Goal: Use online tool/utility: Use online tool/utility

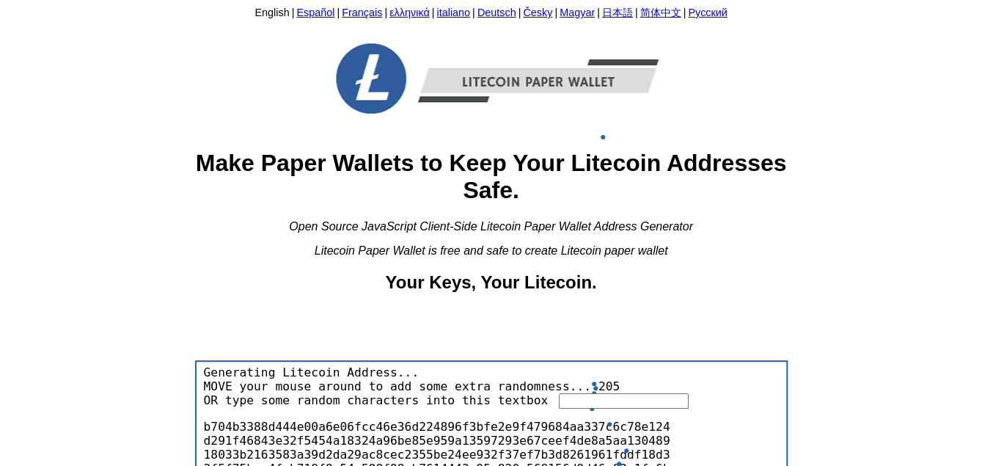
click at [589, 407] on input "text" at bounding box center [624, 400] width 130 height 15
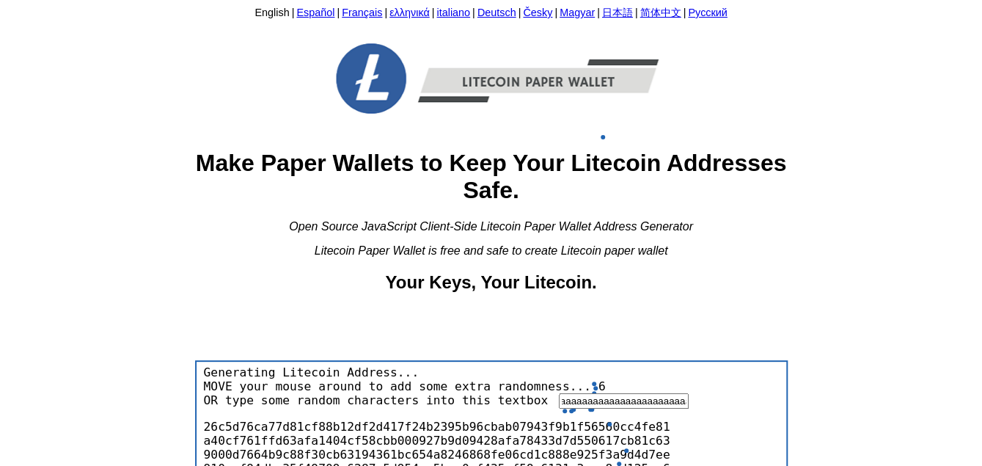
scroll to position [0, 958]
type input "aaaaaaaaaaaaaaaaaaaaaaaaaaaaaaaaaaaaaaaaaaaaaaaaaaaaaaaaaaaaaaaaaaaaaaaaaaaaaaa…"
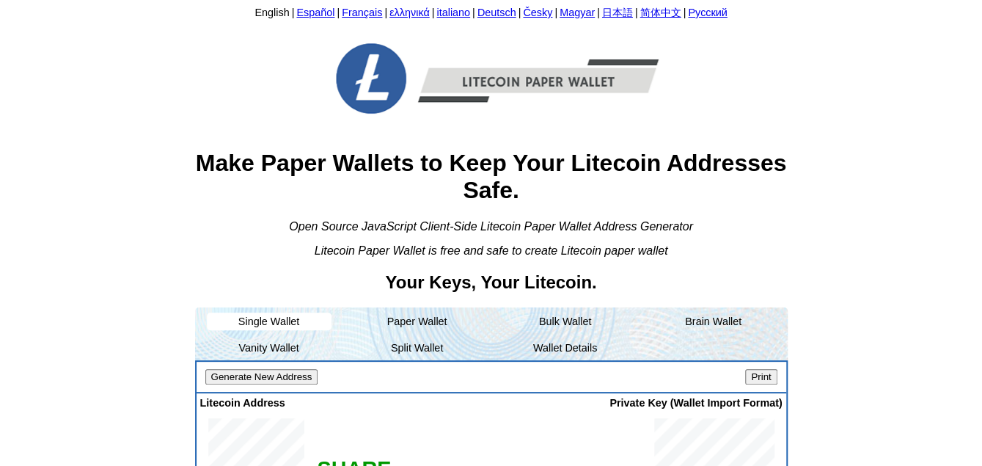
scroll to position [0, 0]
click at [545, 362] on div "Generate New Address Print" at bounding box center [490, 377] width 589 height 32
click at [549, 353] on li "Wallet Details" at bounding box center [565, 348] width 125 height 18
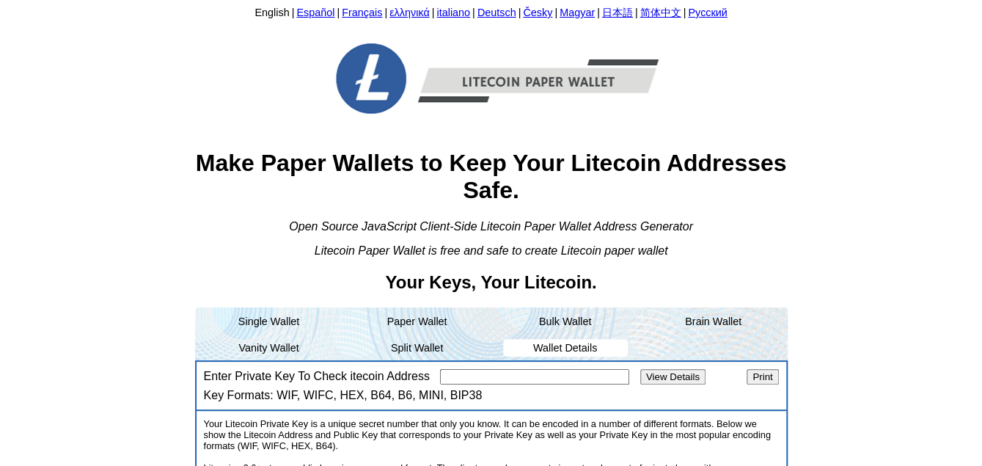
paste input "6uo9bxtcJK61gbBKCQNyc5qTAcJdbdxvbmaLAxdNW6JQHbUC8Gf"
click at [653, 372] on input "View Details" at bounding box center [672, 376] width 65 height 15
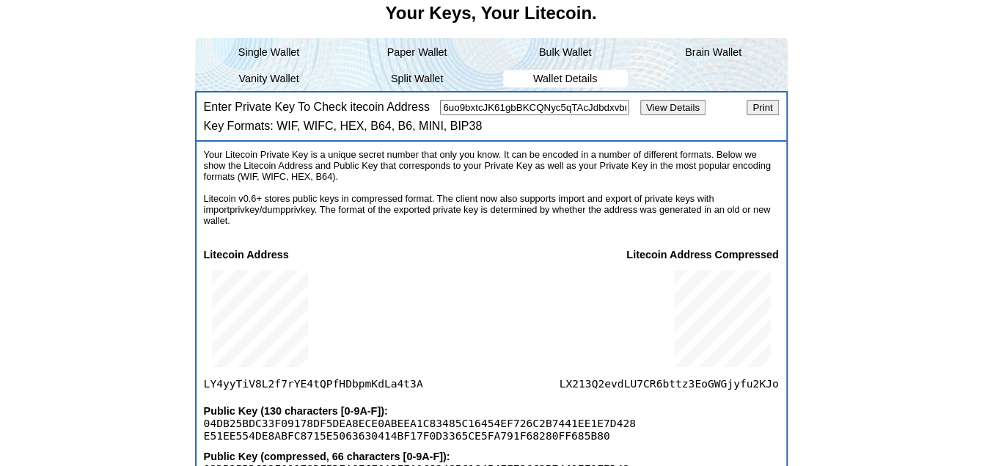
scroll to position [293, 0]
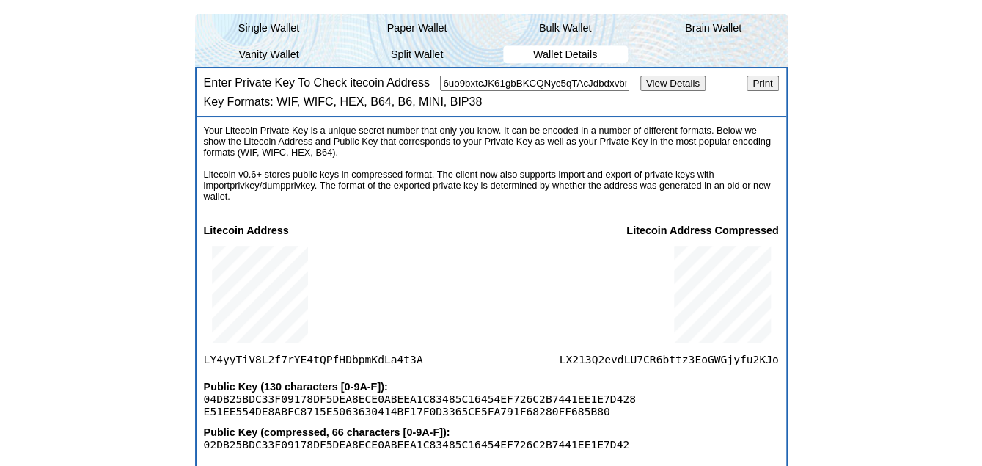
click at [330, 352] on span "LY4yyTiV8L2f7rYE4tQPfHDbpmKdLa4t3A" at bounding box center [313, 300] width 219 height 129
copy span "LY4yyTiV8L2f7rYE4tQPfHDbpmKdLa4t3A"
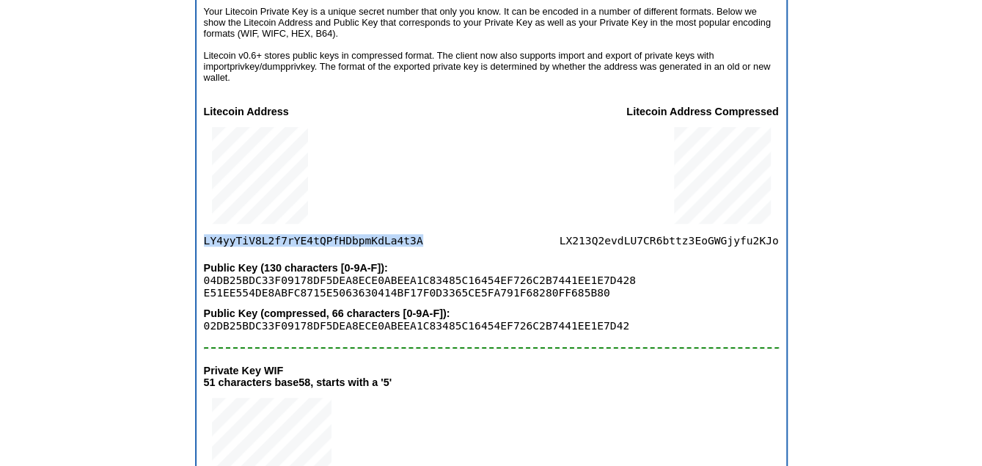
scroll to position [587, 0]
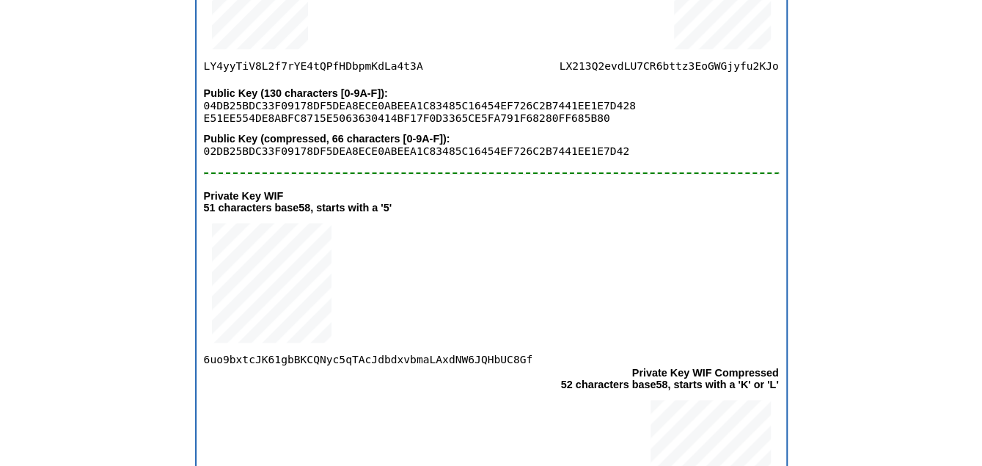
click at [659, 70] on span "LX213Q2evdLU7CR6bttz3EoGWGjyfu2KJo" at bounding box center [668, 7] width 219 height 129
copy span "LX213Q2evdLU7CR6bttz3EoGWGjyfu2KJo"
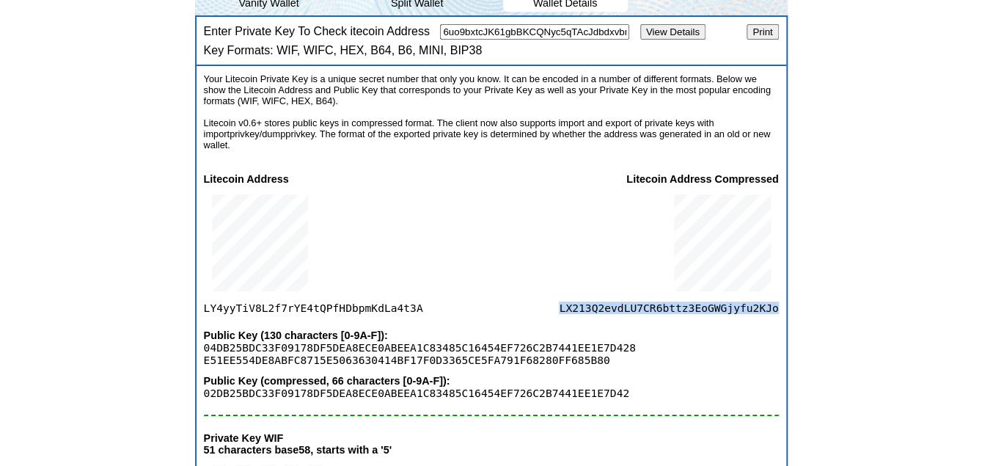
scroll to position [220, 0]
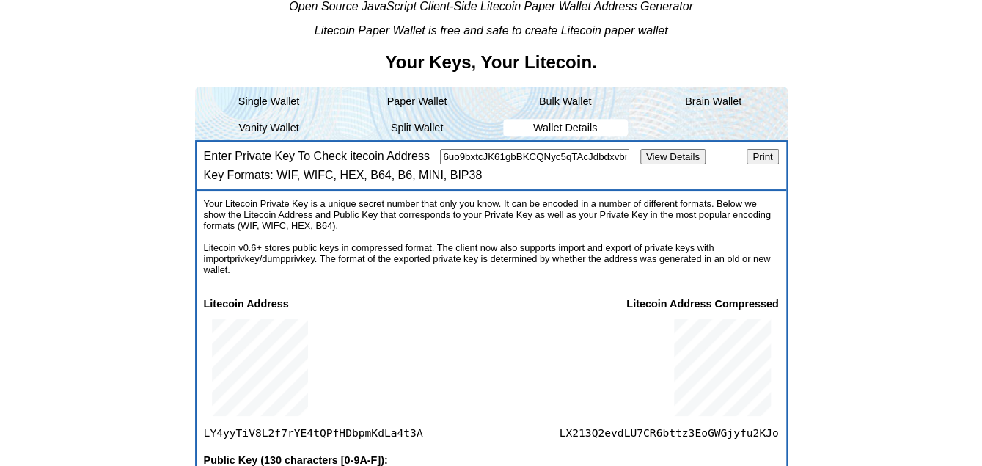
click at [568, 159] on input "6uo9bxtcJK61gbBKCQNyc5qTAcJdbdxvbmaLAxdNW6JQHbUC8Gf" at bounding box center [534, 156] width 189 height 15
paste input "vRPvC3x3ZA5VtADoewgHWEqz7suAyMkrTDCYs1Xb2QWtTT8F3P"
type input "6vRPvC3x3ZA5VtADoewgHWEqz7suAyMkrTDCYs1Xb2QWtTT8F3P"
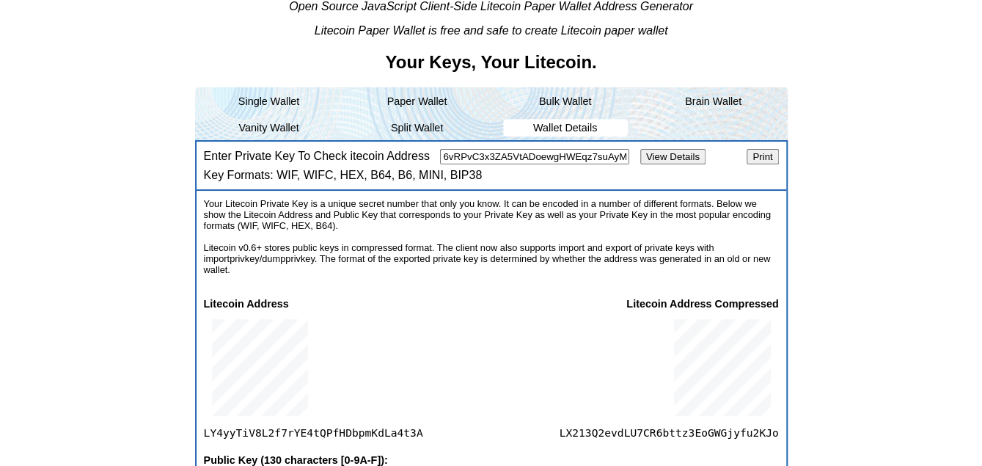
click at [648, 151] on input "View Details" at bounding box center [672, 156] width 65 height 15
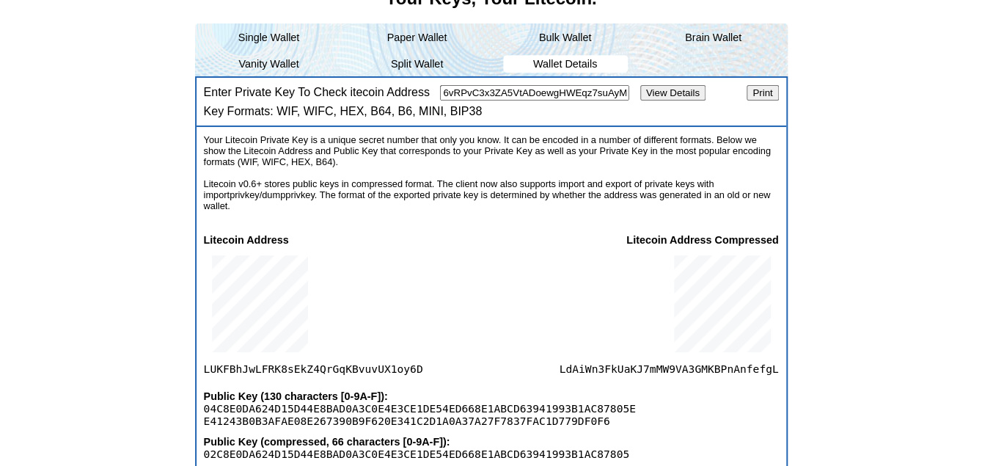
scroll to position [367, 0]
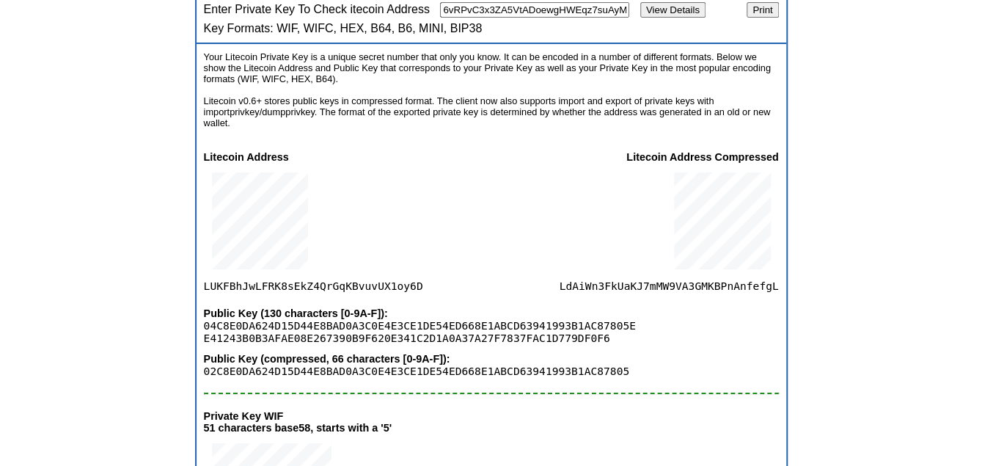
click at [268, 286] on span "LUKFBhJwLFRK8sEkZ4QrGqKBvuvUX1oy6D" at bounding box center [313, 227] width 219 height 129
copy span "LUKFBhJwLFRK8sEkZ4QrGqKBvuvUX1oy6D"
click at [624, 273] on span "LdAiWn3FkUaKJ7mMW9VA3GMKBPnAnfefgL" at bounding box center [668, 227] width 219 height 129
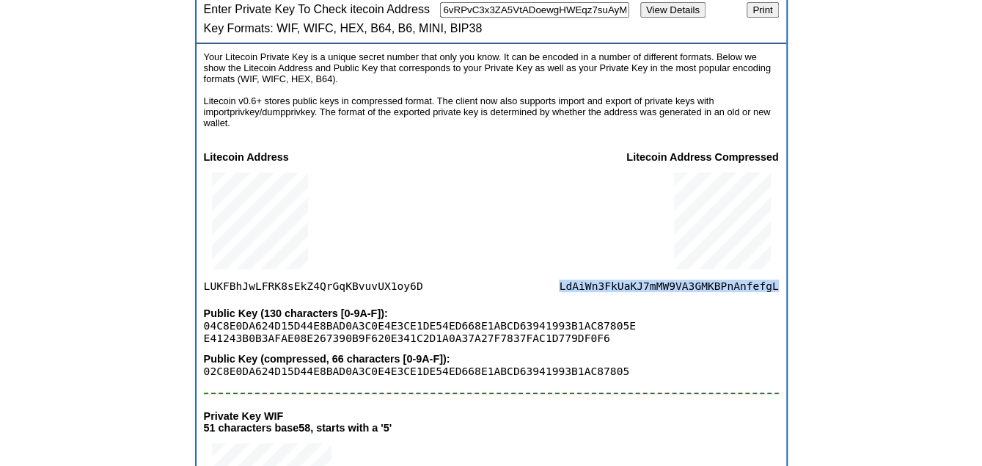
copy span "LdAiWn3FkUaKJ7mMW9VA3GMKBPnAnfefgL"
